Goal: Task Accomplishment & Management: Manage account settings

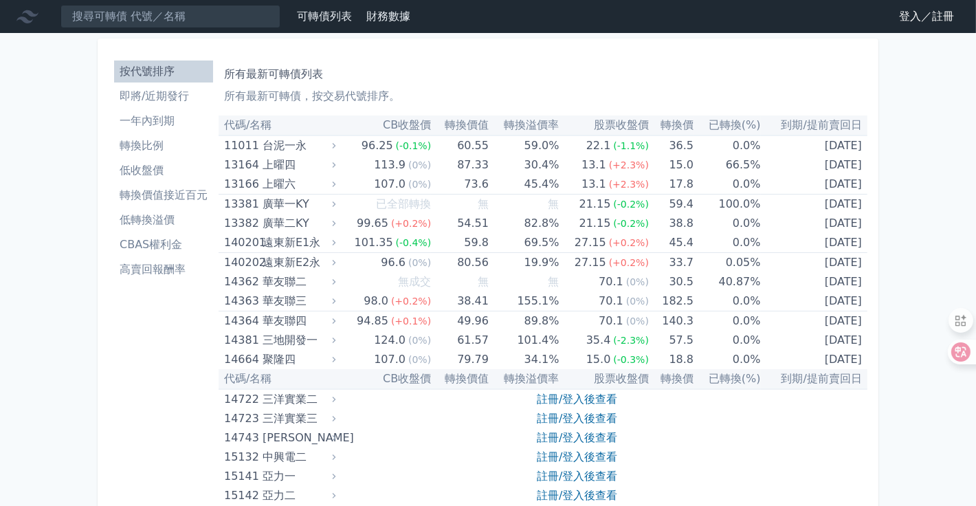
click at [929, 27] on link "登入／註冊" at bounding box center [926, 16] width 77 height 22
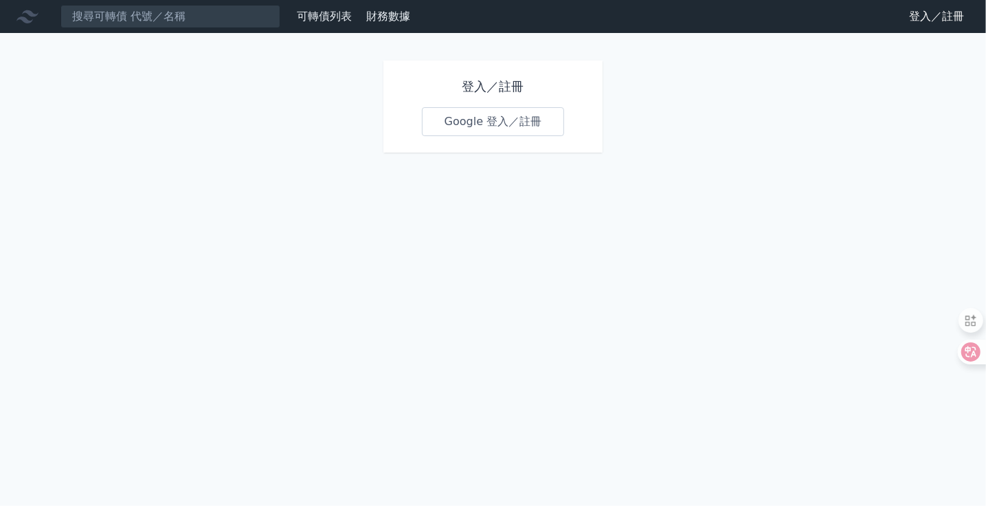
click at [512, 136] on link "Google 登入／註冊" at bounding box center [493, 121] width 143 height 29
